Goal: Use online tool/utility: Utilize a website feature to perform a specific function

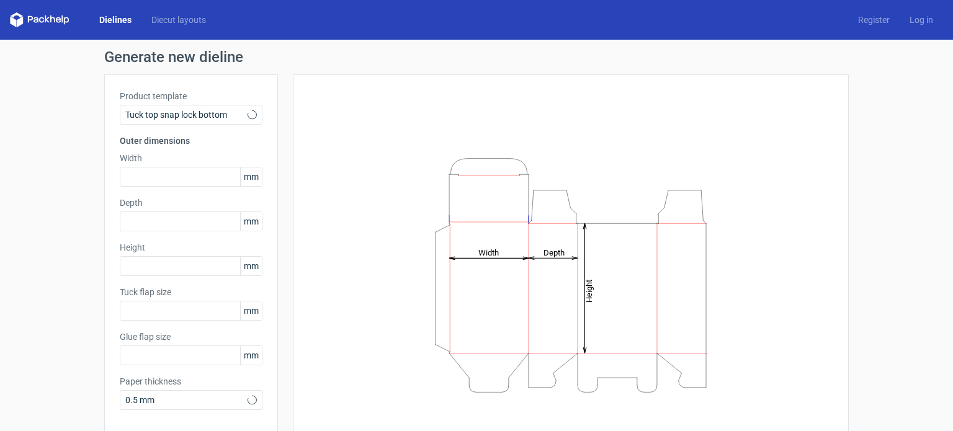
type input "15"
type input "10"
click at [226, 120] on span "Tuck top snap lock bottom" at bounding box center [186, 115] width 122 height 12
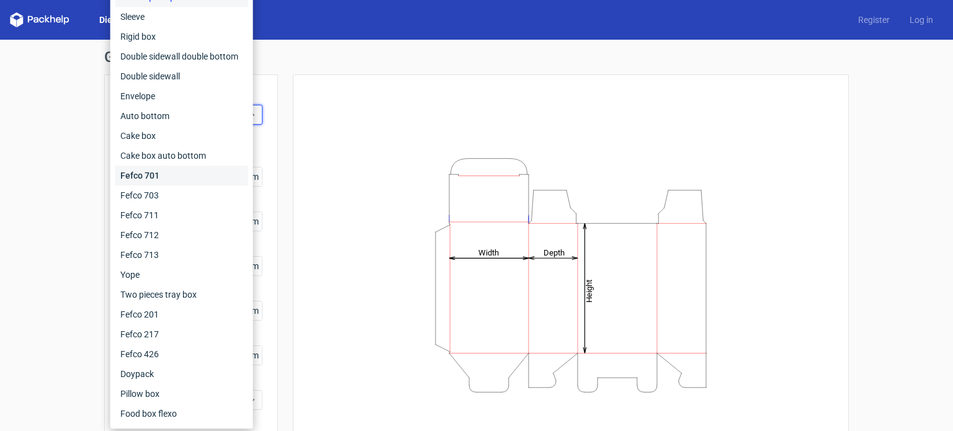
click at [177, 182] on div "Fefco 701" at bounding box center [181, 176] width 133 height 20
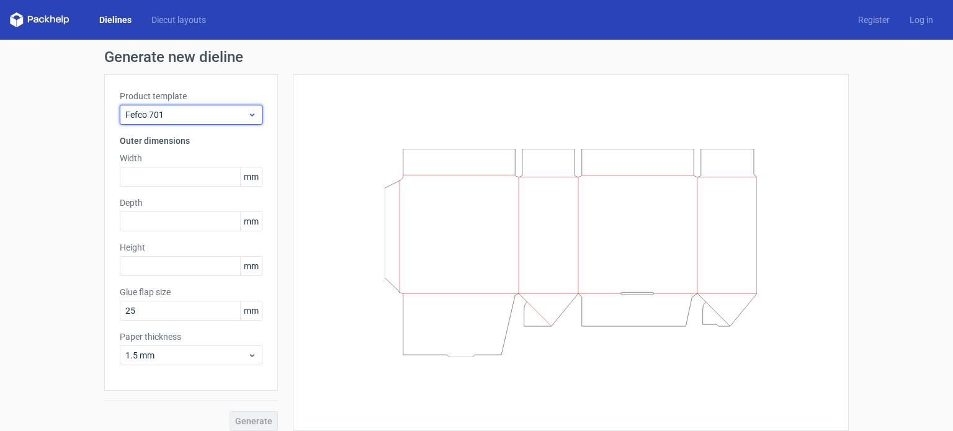
click at [213, 110] on span "Fefco 701" at bounding box center [186, 115] width 122 height 12
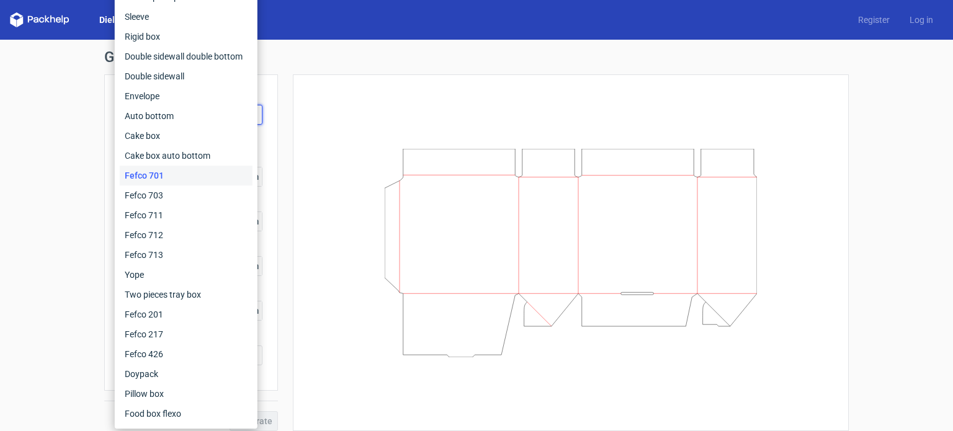
click at [48, 108] on div "Generate new dieline Product template Fefco 701 Outer dimensions Width mm Depth…" at bounding box center [476, 240] width 953 height 401
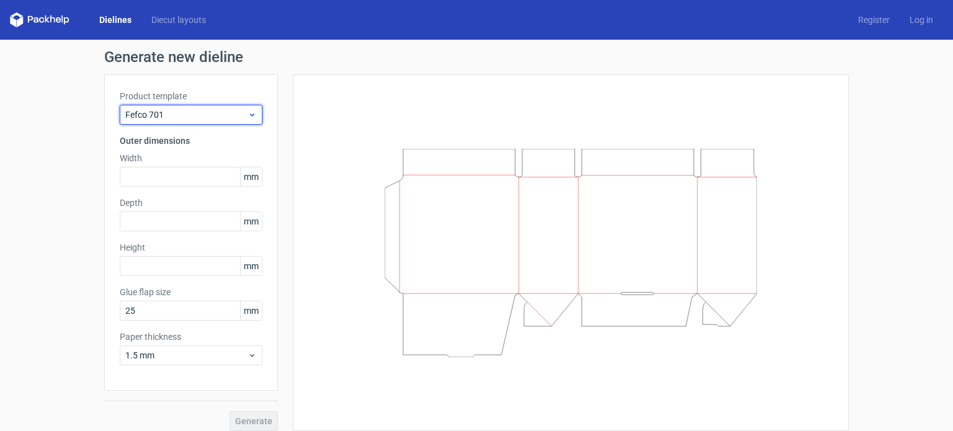
click at [150, 114] on span "Fefco 701" at bounding box center [186, 115] width 122 height 12
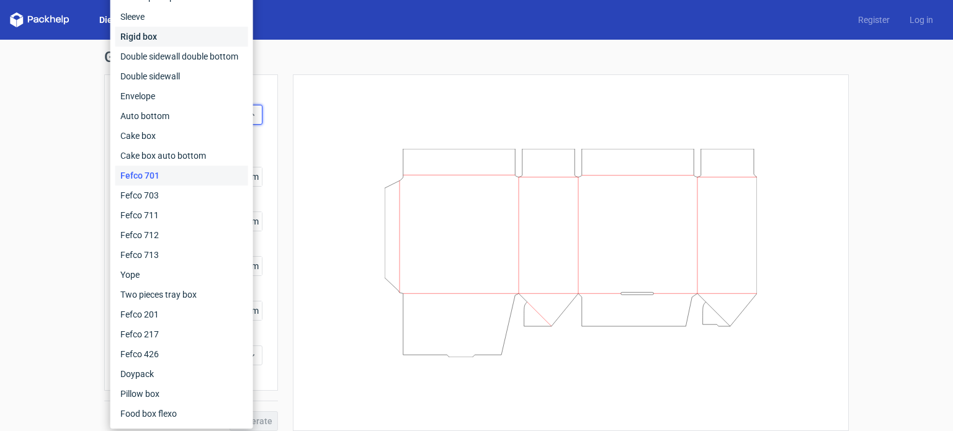
click at [166, 36] on div "Rigid box" at bounding box center [181, 37] width 133 height 20
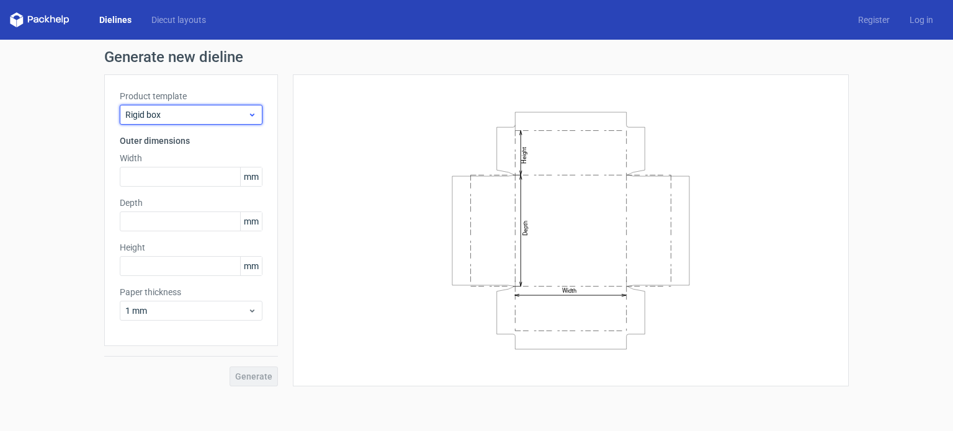
click at [183, 116] on span "Rigid box" at bounding box center [186, 115] width 122 height 12
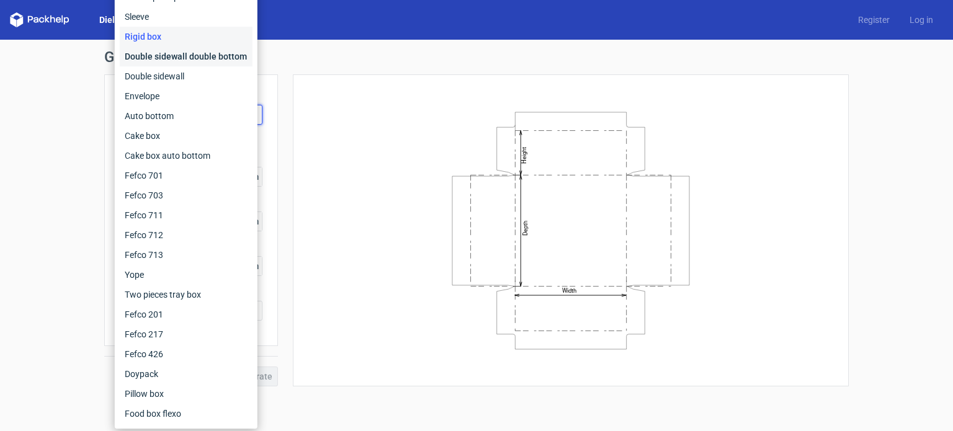
click at [164, 61] on div "Double sidewall double bottom" at bounding box center [186, 57] width 133 height 20
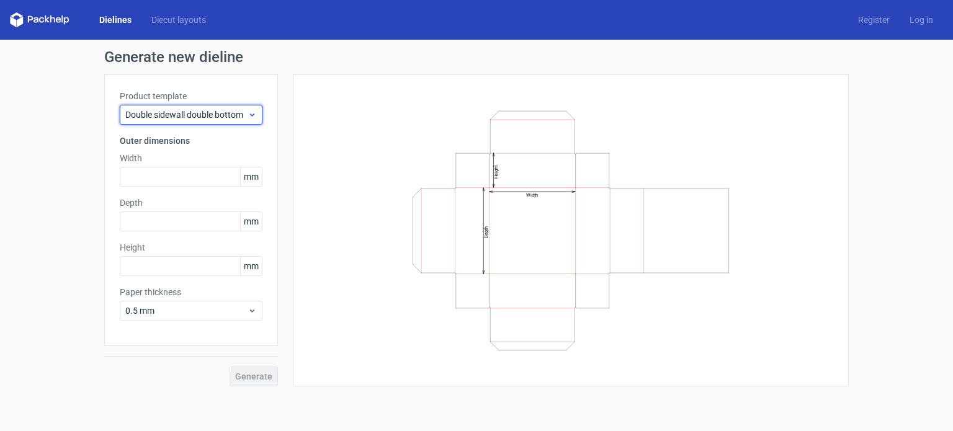
click at [184, 112] on span "Double sidewall double bottom" at bounding box center [186, 115] width 122 height 12
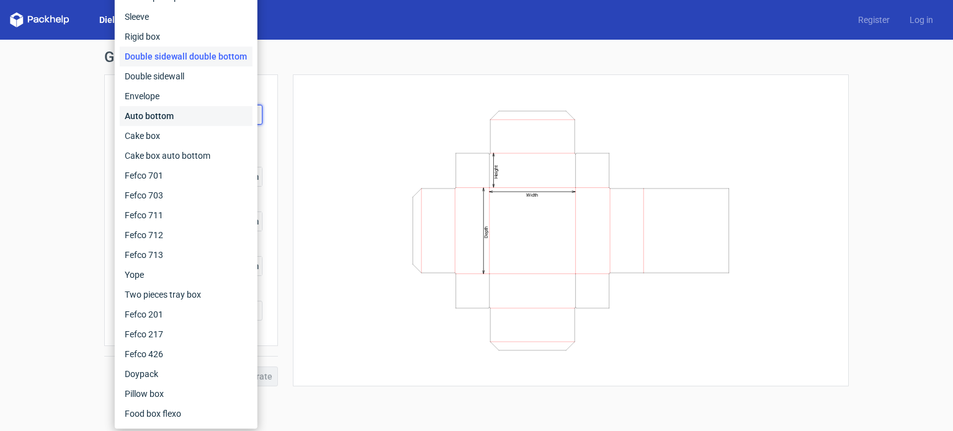
click at [181, 117] on div "Auto bottom" at bounding box center [186, 116] width 133 height 20
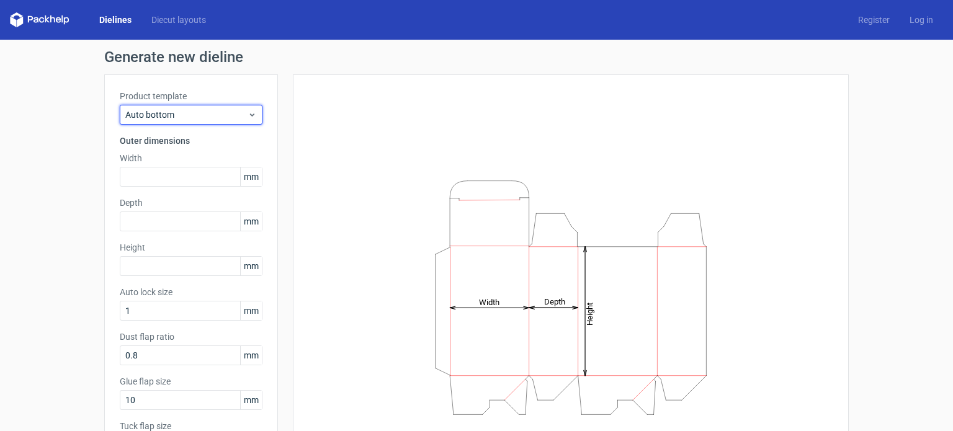
click at [181, 117] on span "Auto bottom" at bounding box center [186, 115] width 122 height 12
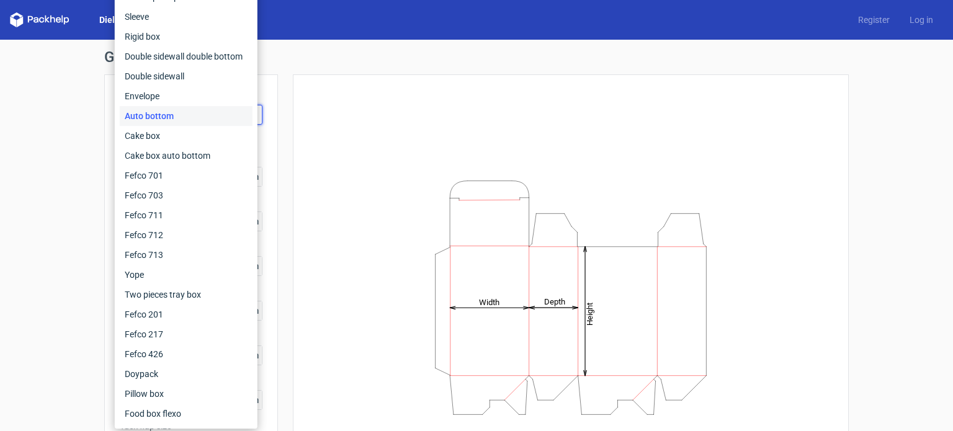
click at [0, 94] on div "Generate new dieline Product template Auto bottom Outer dimensions Width mm Dep…" at bounding box center [476, 285] width 953 height 491
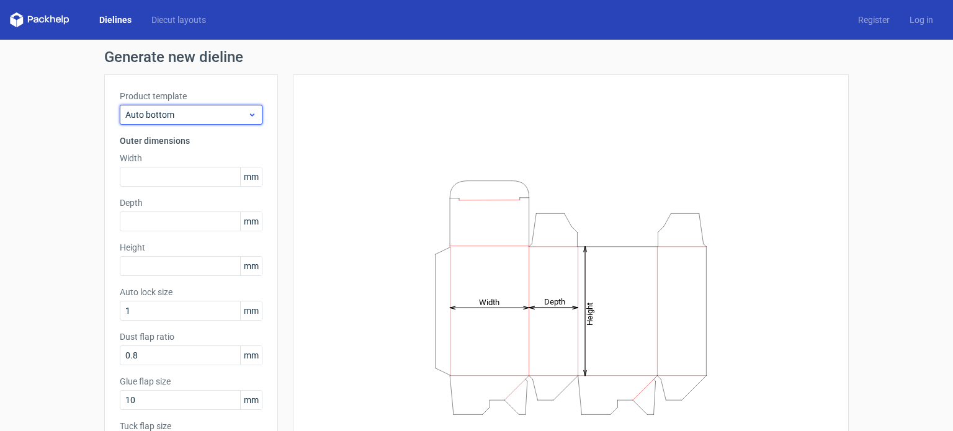
click at [158, 116] on span "Auto bottom" at bounding box center [186, 115] width 122 height 12
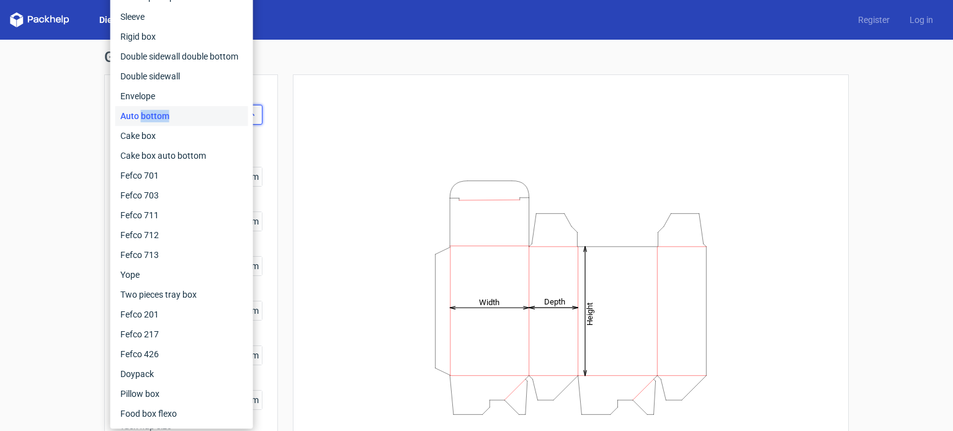
click at [158, 116] on div "Auto bottom" at bounding box center [181, 116] width 133 height 20
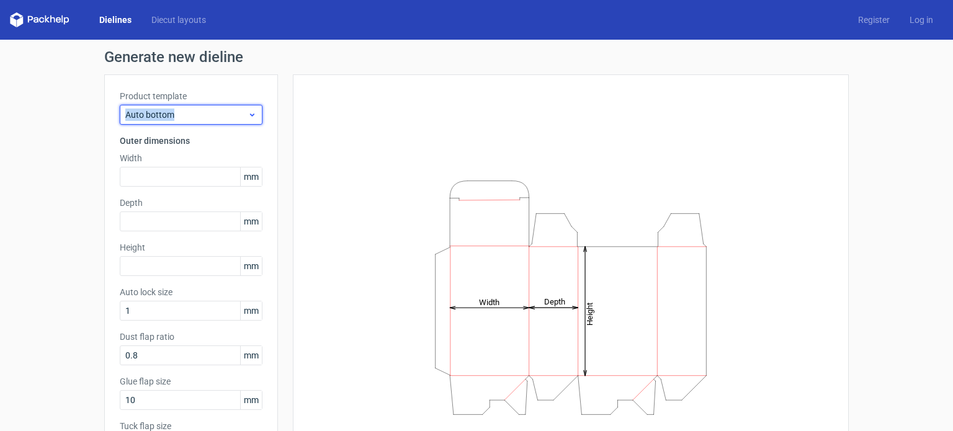
click at [158, 116] on span "Auto bottom" at bounding box center [186, 115] width 122 height 12
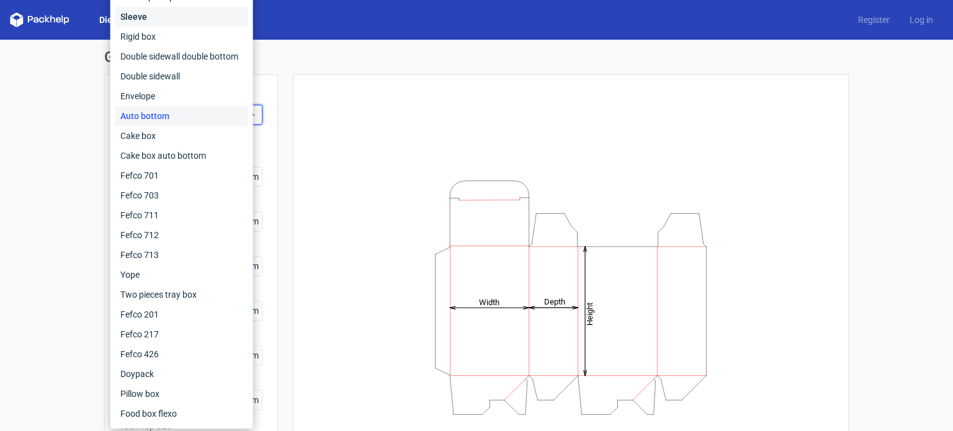
click at [149, 19] on div "Sleeve" at bounding box center [181, 17] width 133 height 20
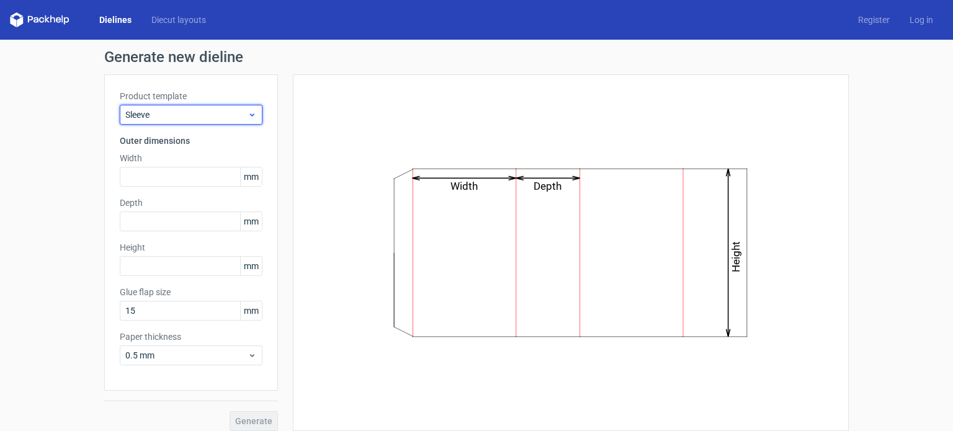
click at [146, 109] on span "Sleeve" at bounding box center [186, 115] width 122 height 12
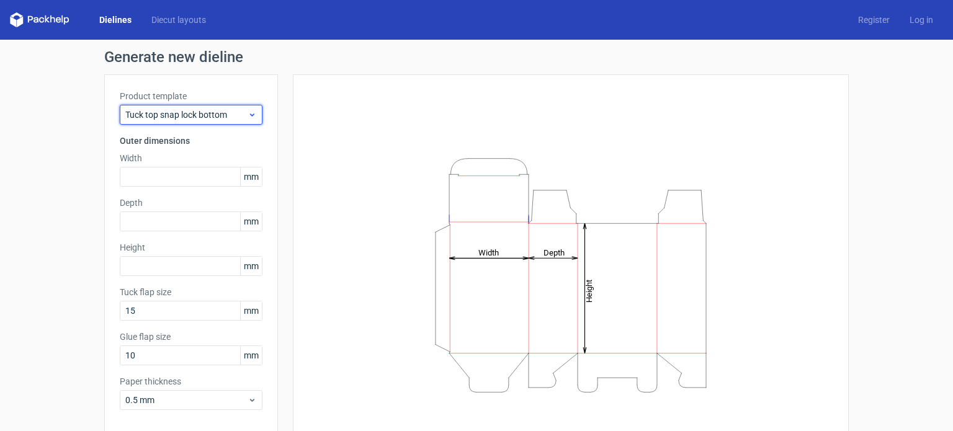
click at [186, 115] on span "Tuck top snap lock bottom" at bounding box center [186, 115] width 122 height 12
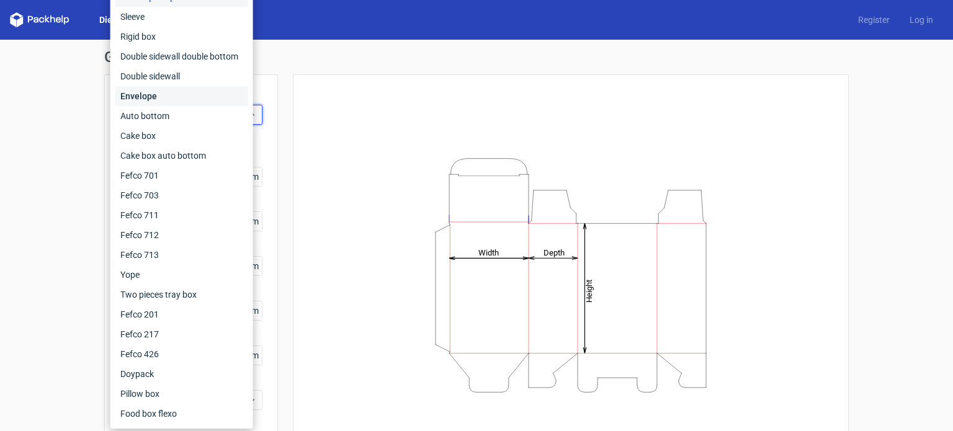
click at [174, 89] on div "Envelope" at bounding box center [181, 96] width 133 height 20
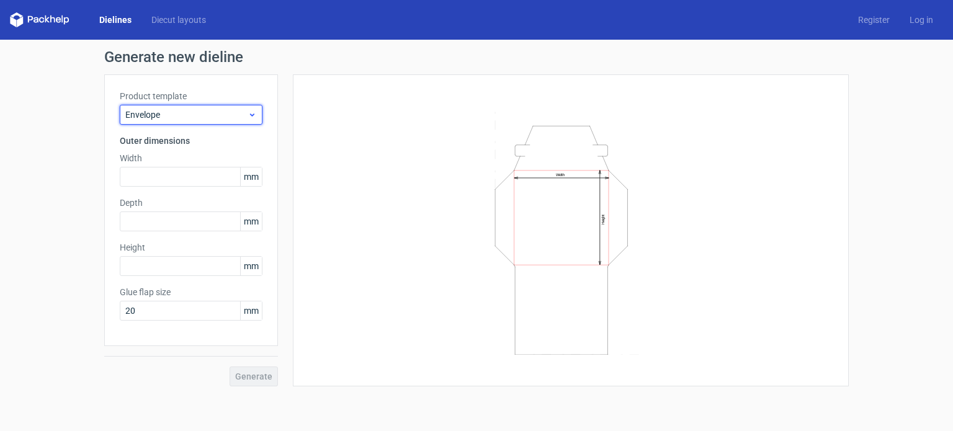
click at [172, 119] on span "Envelope" at bounding box center [186, 115] width 122 height 12
click at [215, 114] on span "Fefco 427" at bounding box center [186, 115] width 122 height 12
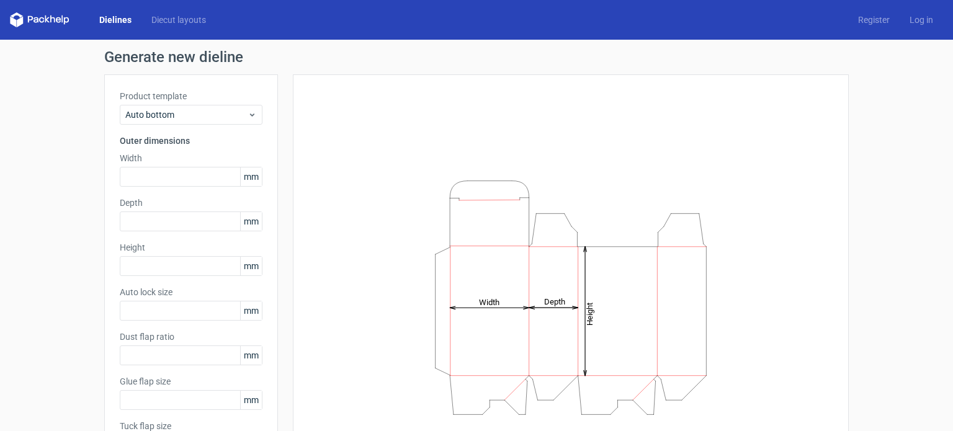
type input "1"
type input "0.8"
type input "10"
type input "12"
